Goal: Transaction & Acquisition: Obtain resource

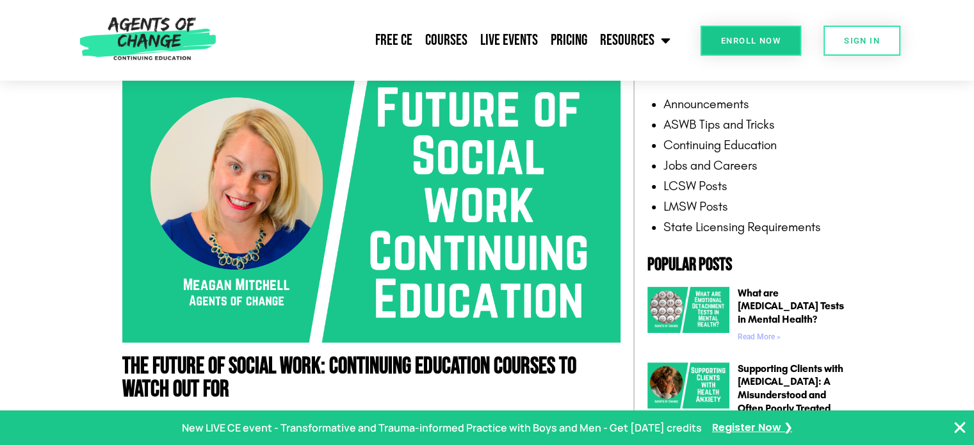
scroll to position [271, 0]
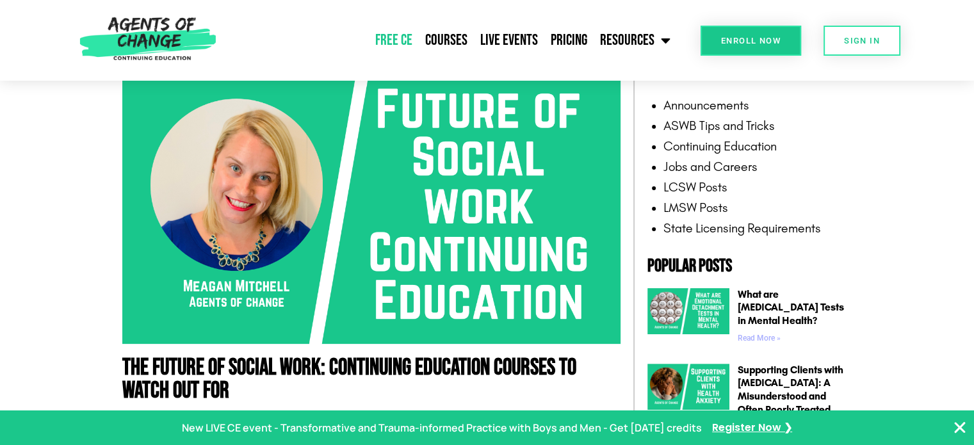
click at [412, 35] on link "Free CE" at bounding box center [394, 40] width 50 height 32
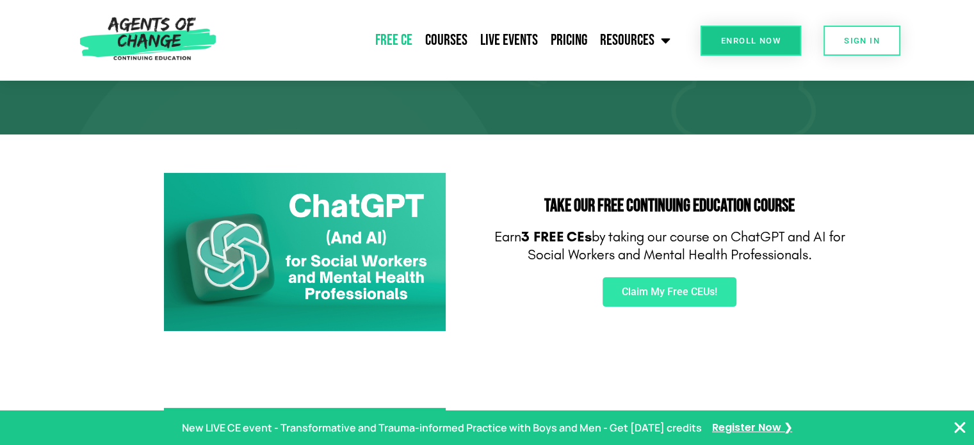
scroll to position [140, 0]
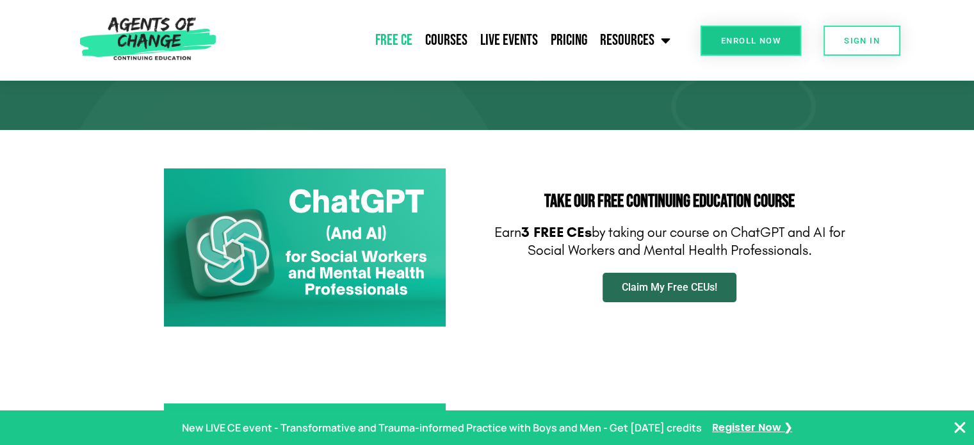
click at [668, 296] on link "Claim My Free CEUs!" at bounding box center [669, 287] width 134 height 29
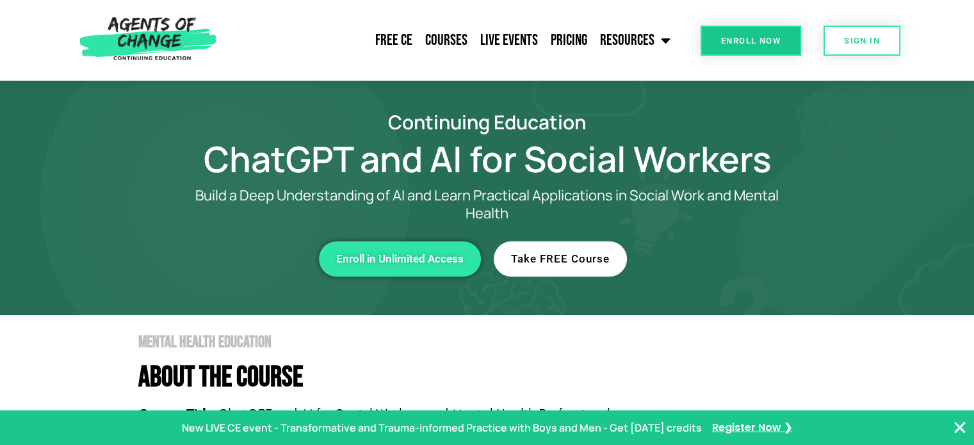
click at [532, 261] on span "Take FREE Course" at bounding box center [560, 258] width 99 height 11
